Goal: Transaction & Acquisition: Book appointment/travel/reservation

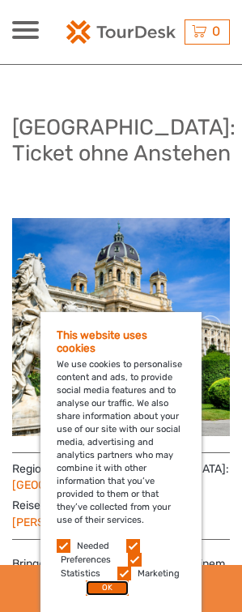
drag, startPoint x: 106, startPoint y: 589, endPoint x: 79, endPoint y: 595, distance: 28.3
click at [106, 589] on button "OK" at bounding box center [107, 588] width 43 height 15
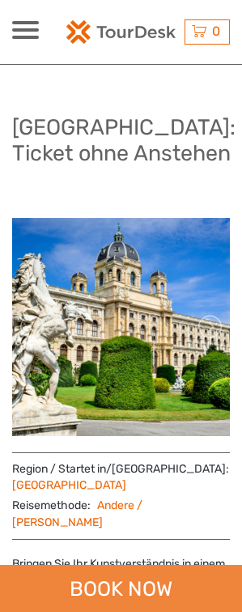
drag, startPoint x: 108, startPoint y: 585, endPoint x: 144, endPoint y: 585, distance: 35.7
click at [108, 585] on div "BOOK NOW" at bounding box center [121, 588] width 242 height 47
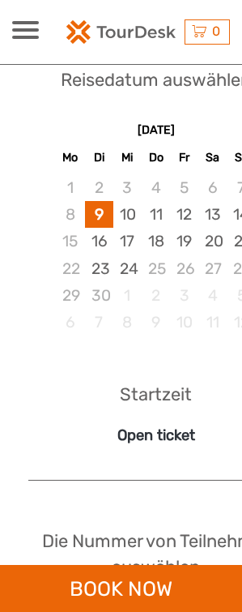
scroll to position [1173, 0]
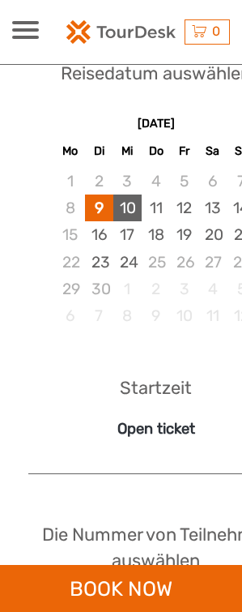
click at [131, 195] on div "10" at bounding box center [128, 208] width 28 height 27
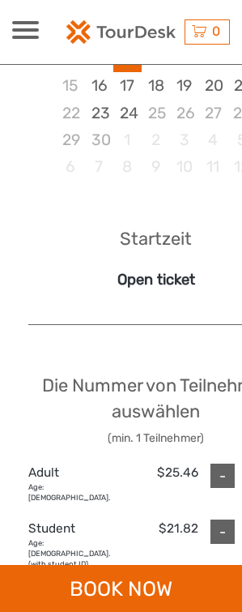
scroll to position [1659, 0]
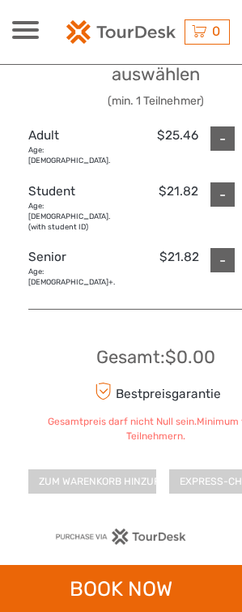
click at [70, 415] on div "Gesamtpreis darf nicht Null sein.Minimum von 1 Teilnehmern." at bounding box center [155, 429] width 255 height 28
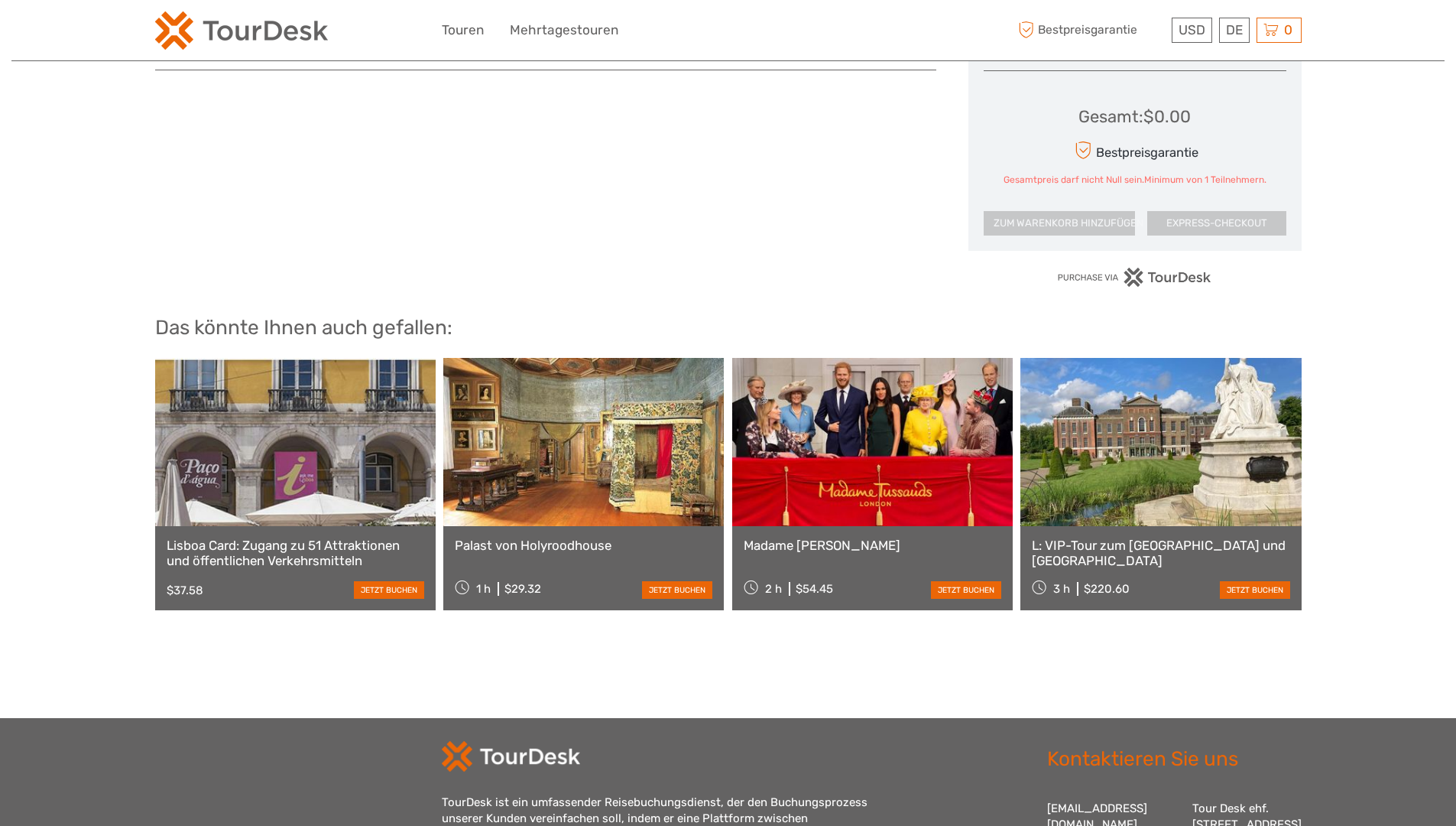
scroll to position [621, 0]
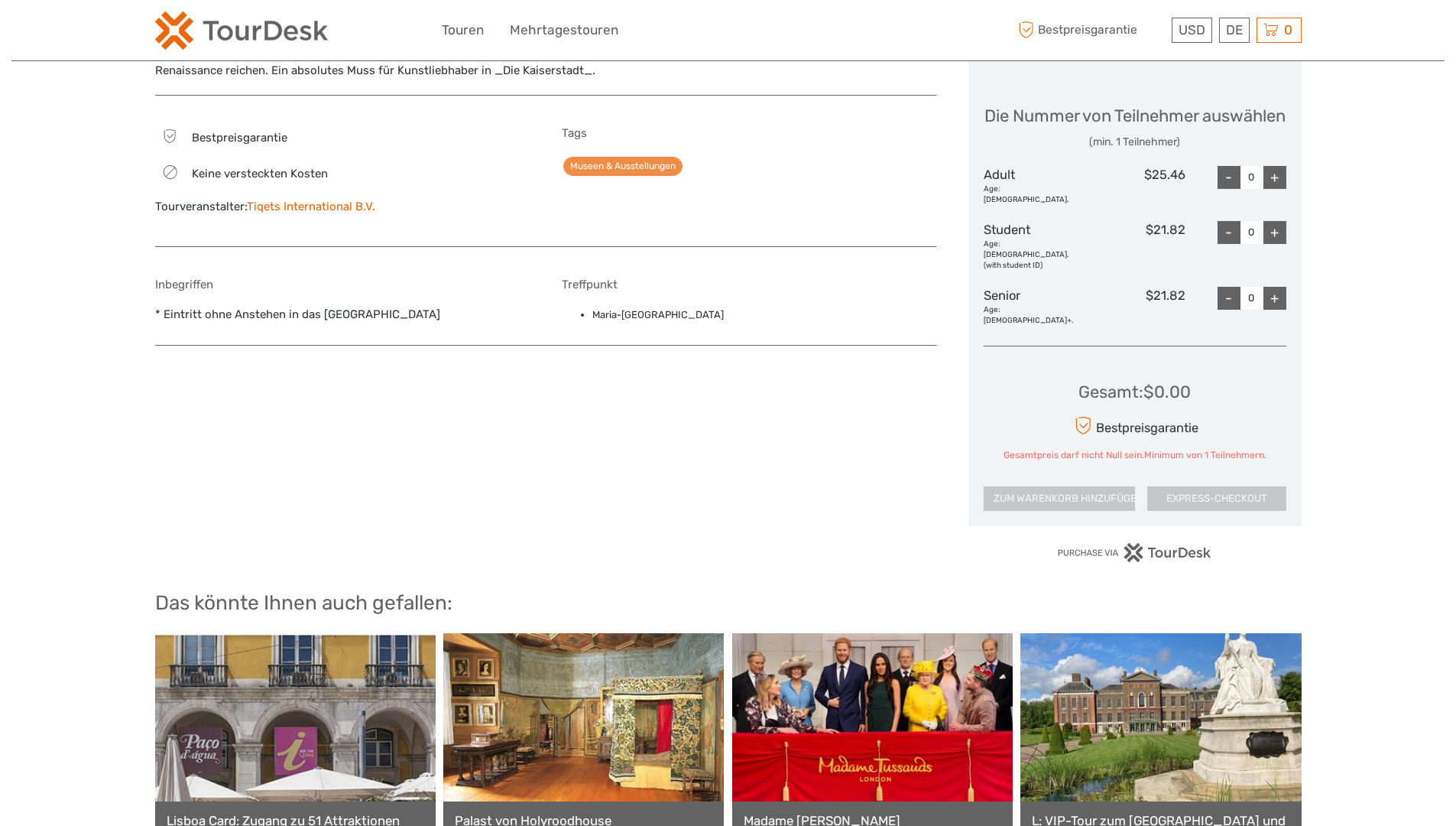
click at [228, 189] on div "+" at bounding box center [1275, 177] width 23 height 23
type input "1"
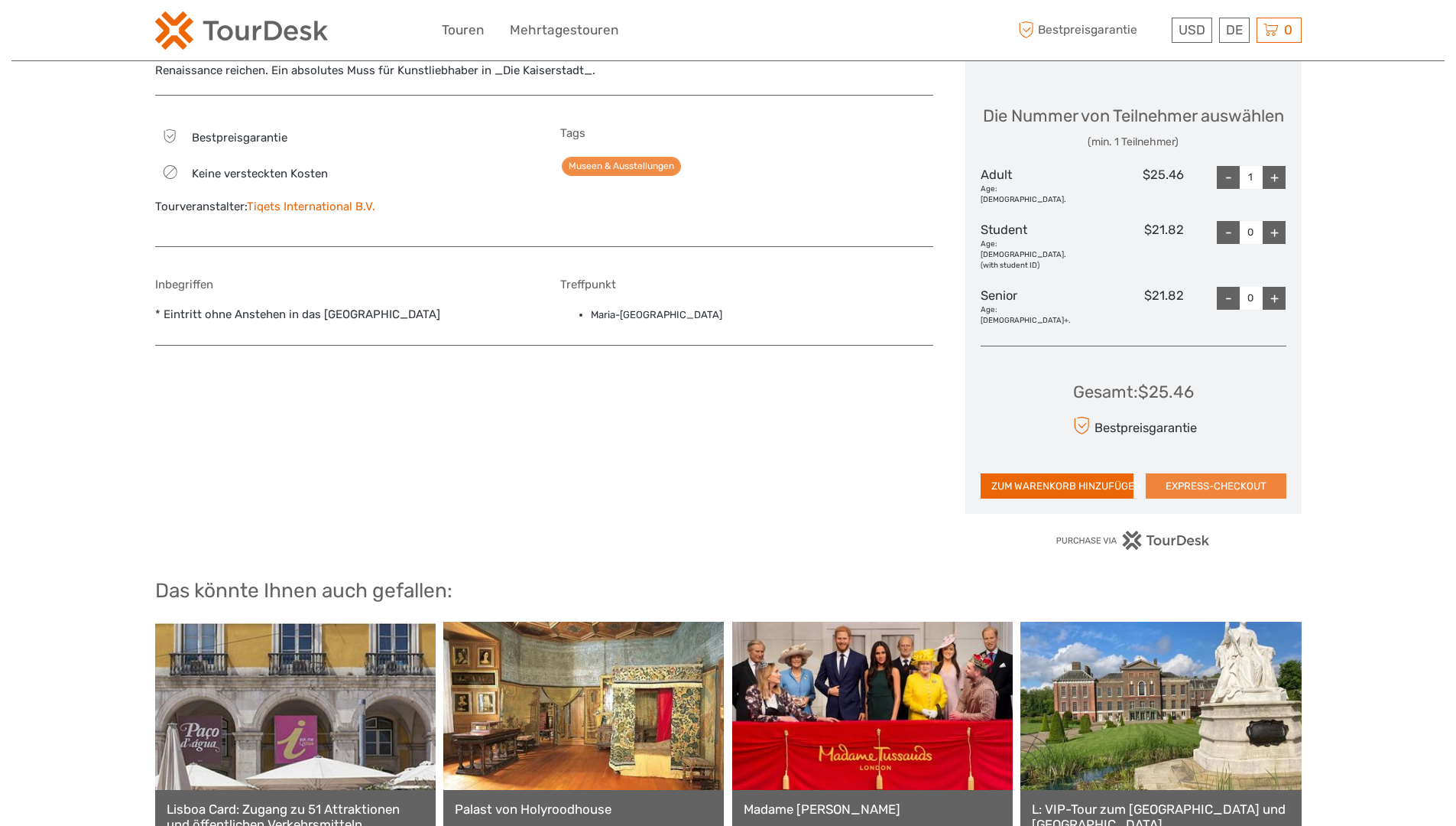
click at [228, 479] on button "EXPRESS-CHECKOUT" at bounding box center [1216, 487] width 140 height 26
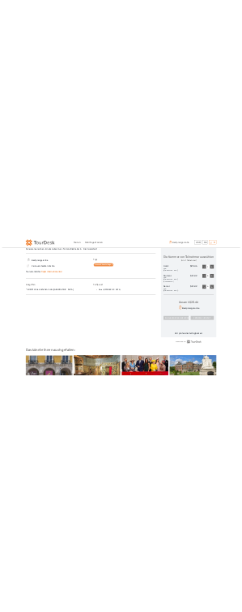
scroll to position [657, 0]
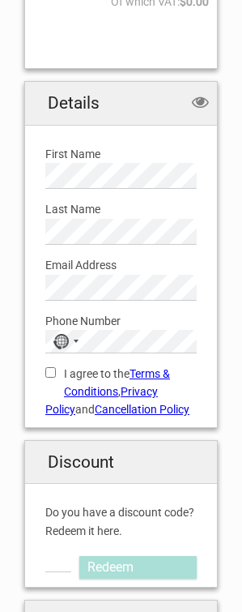
scroll to position [568, 0]
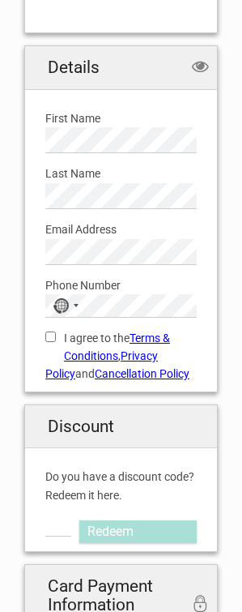
click at [80, 119] on label "First Name" at bounding box center [121, 118] width 152 height 18
click at [101, 118] on label "First Name" at bounding box center [121, 118] width 152 height 18
drag, startPoint x: 123, startPoint y: 121, endPoint x: 163, endPoint y: 120, distance: 39.7
click at [124, 121] on label "First Name" at bounding box center [121, 118] width 152 height 18
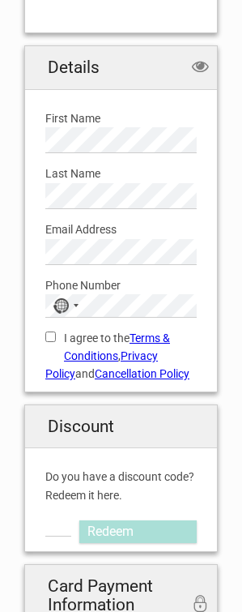
click at [52, 337] on input "I agree to the Terms & Conditions , Privacy Policy and Cancellation Policy" at bounding box center [50, 337] width 11 height 11
checkbox input "true"
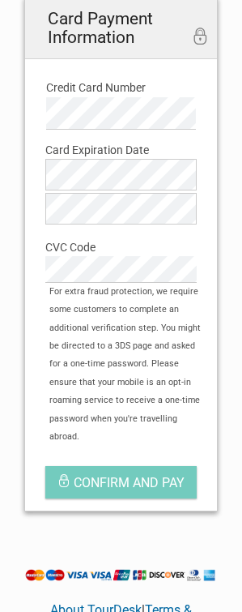
scroll to position [649, 0]
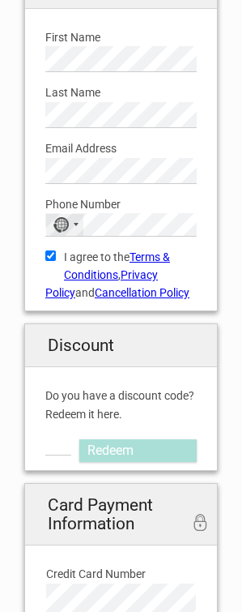
click at [55, 227] on div "No country selected" at bounding box center [61, 224] width 16 height 15
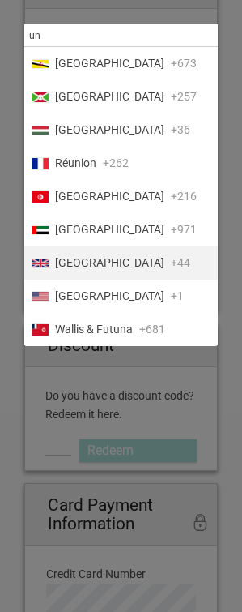
type input "un"
drag, startPoint x: 115, startPoint y: 267, endPoint x: 17, endPoint y: 290, distance: 100.9
click at [114, 266] on span "United Kingdom" at bounding box center [109, 263] width 109 height 17
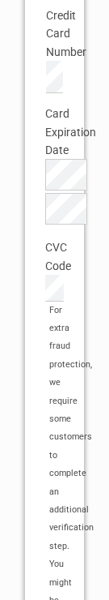
scroll to position [1762, 0]
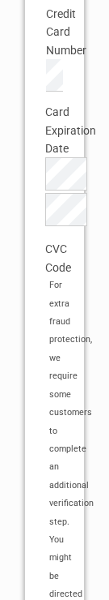
click at [54, 157] on label "Card Expiration Date" at bounding box center [54, 130] width 19 height 54
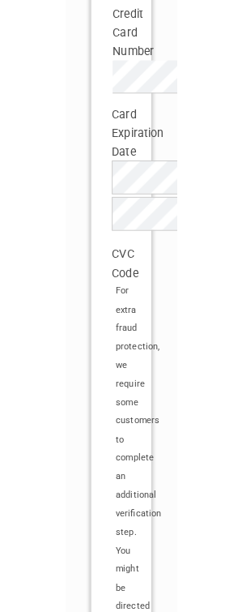
scroll to position [1137, 0]
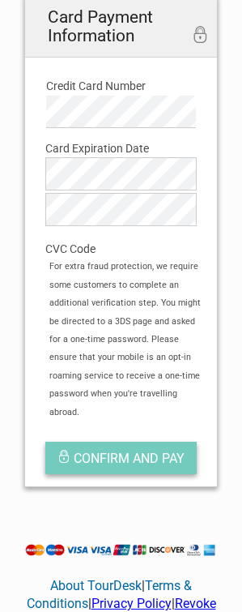
click at [158, 450] on button "Confirm and pay" at bounding box center [121, 458] width 152 height 32
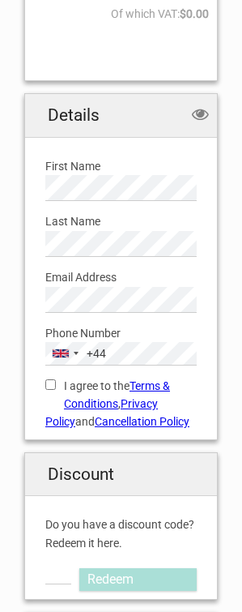
scroll to position [568, 0]
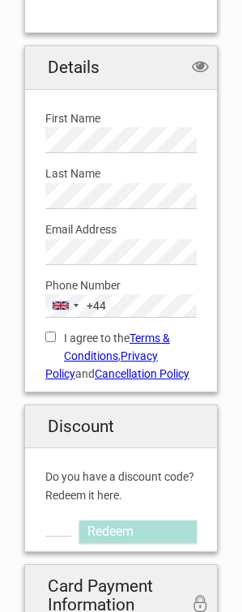
drag, startPoint x: 49, startPoint y: 333, endPoint x: 37, endPoint y: 344, distance: 15.5
click at [49, 333] on input "I agree to the Terms & Conditions , Privacy Policy and Cancellation Policy" at bounding box center [50, 337] width 11 height 11
checkbox input "true"
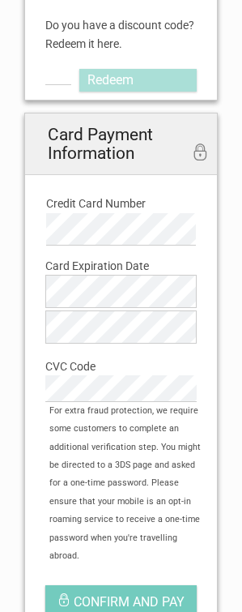
scroll to position [1054, 0]
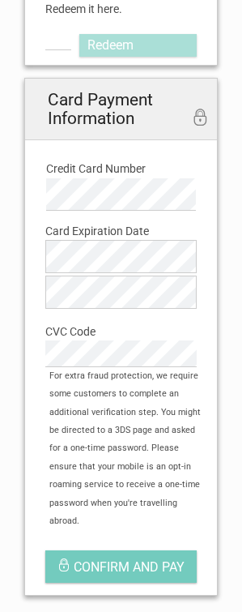
drag, startPoint x: 118, startPoint y: 95, endPoint x: 118, endPoint y: 112, distance: 17.0
click at [118, 95] on h2 "Card Payment Information secure payment 256bit encryption" at bounding box center [121, 110] width 192 height 62
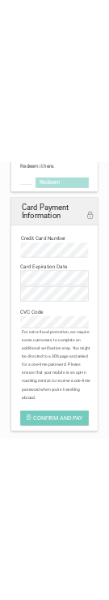
scroll to position [1553, 0]
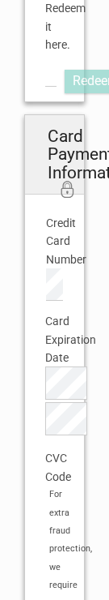
click at [16, 541] on div "Details we protect your privacy First Name Please provide us with your name. La…" at bounding box center [54, 353] width 85 height 2150
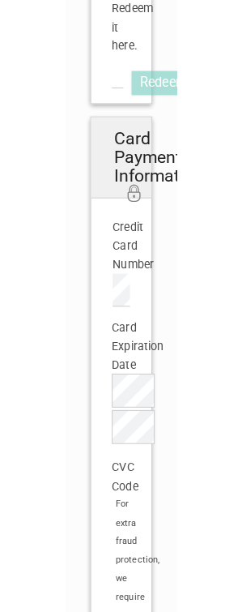
scroll to position [1054, 0]
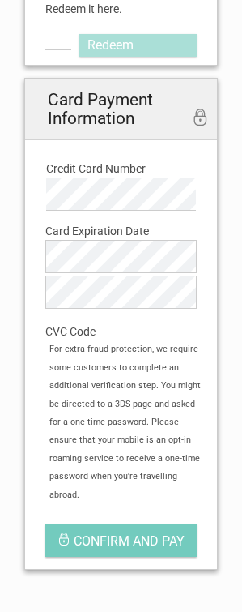
click at [105, 542] on div "Card Payment Information secure payment 256bit encryption Credit Card Number Ca…" at bounding box center [121, 324] width 176 height 474
click at [106, 534] on span "Confirm and pay" at bounding box center [129, 541] width 111 height 15
